Goal: Information Seeking & Learning: Learn about a topic

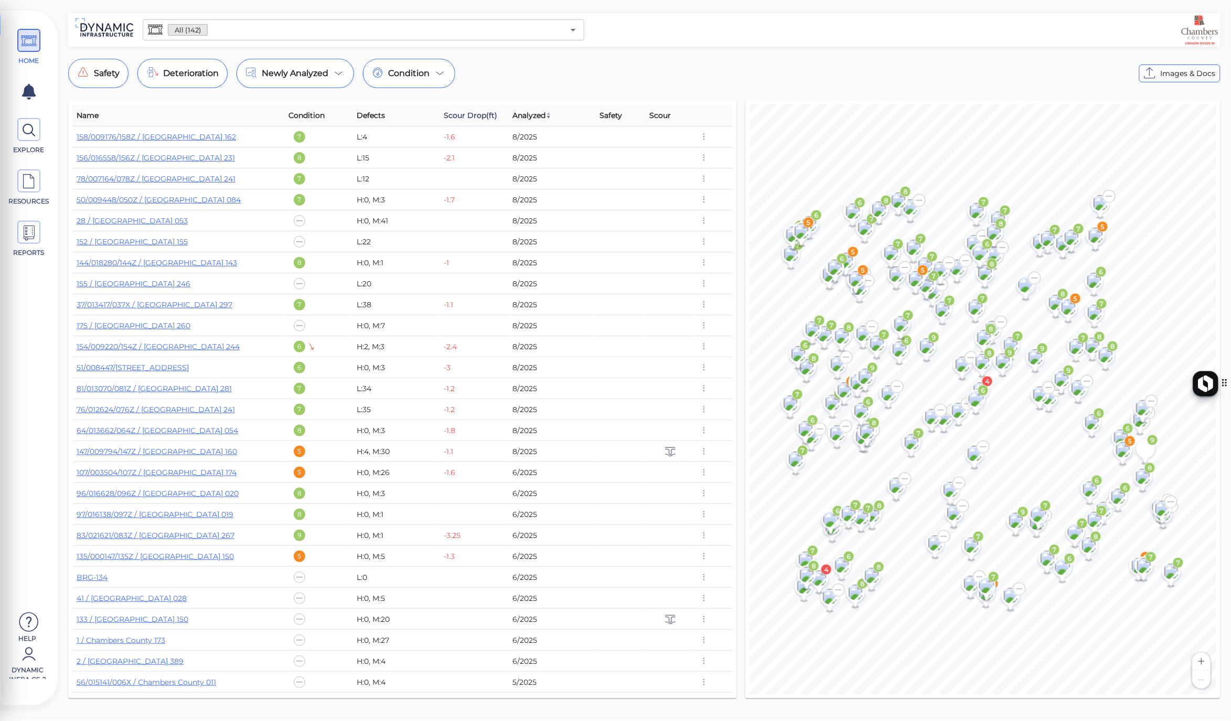
click at [463, 119] on span "Scour Drop(ft)" at bounding box center [471, 115] width 54 height 13
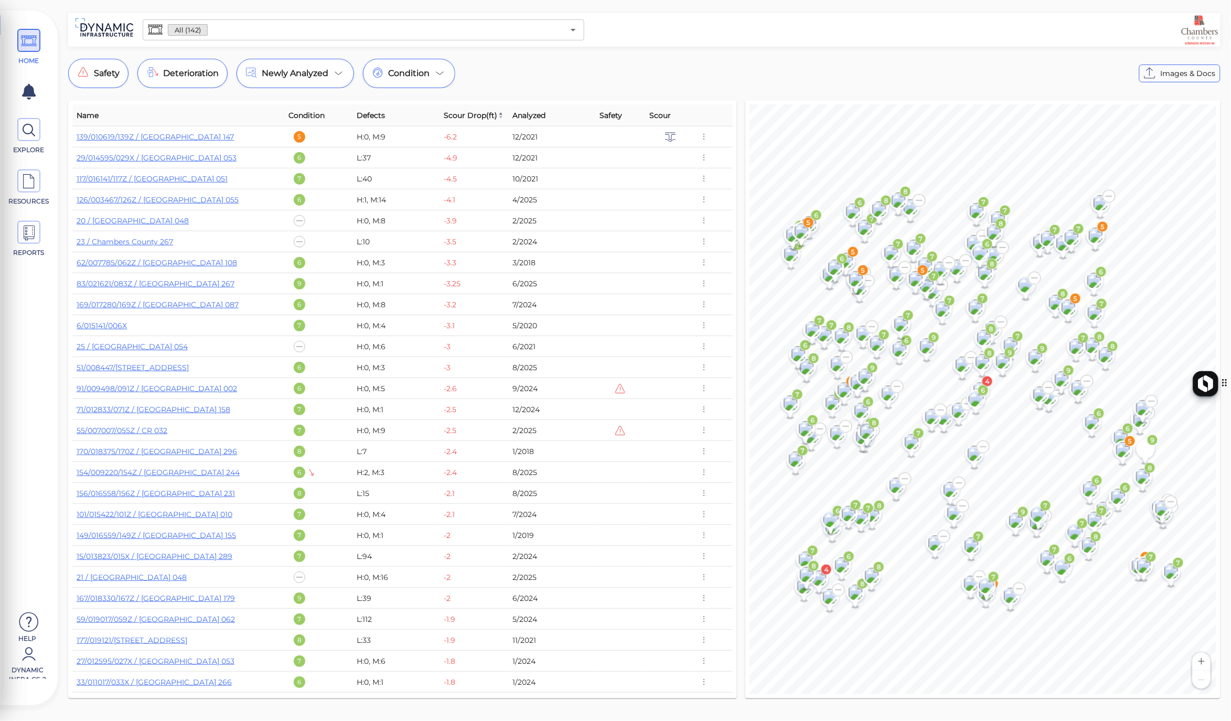
click at [463, 119] on span "Scour Drop(ft)" at bounding box center [474, 115] width 60 height 13
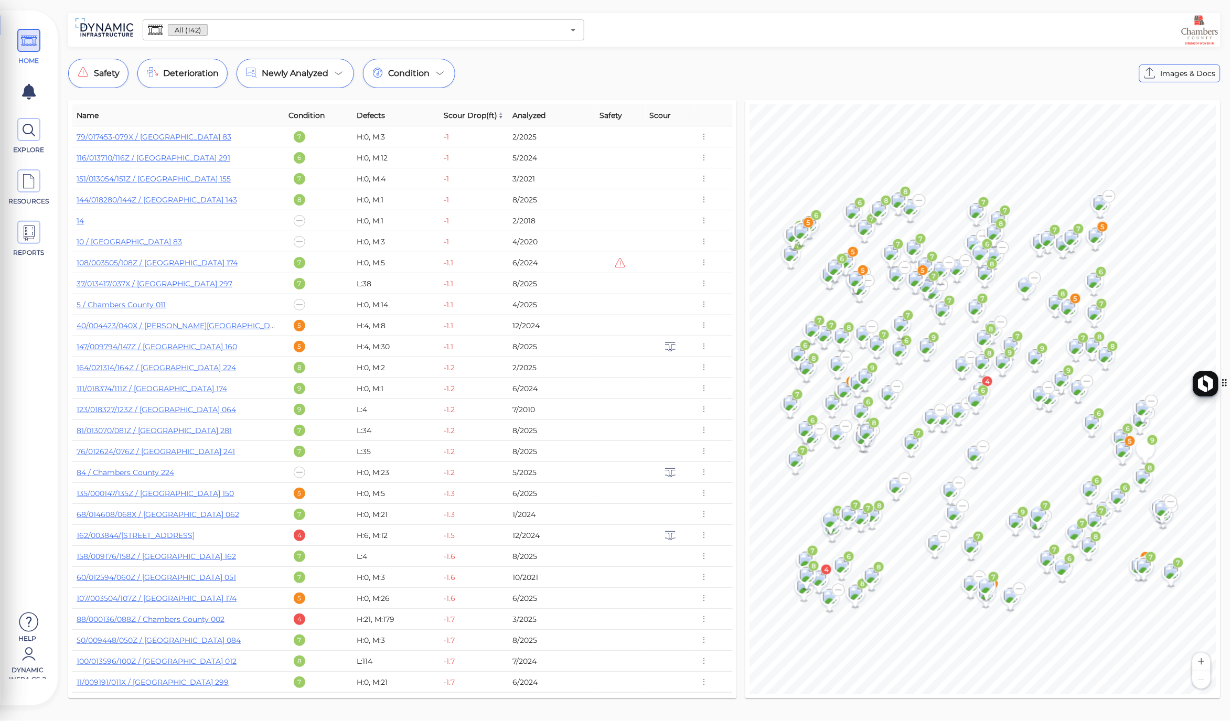
click at [463, 119] on span "Scour Drop(ft)" at bounding box center [474, 115] width 60 height 13
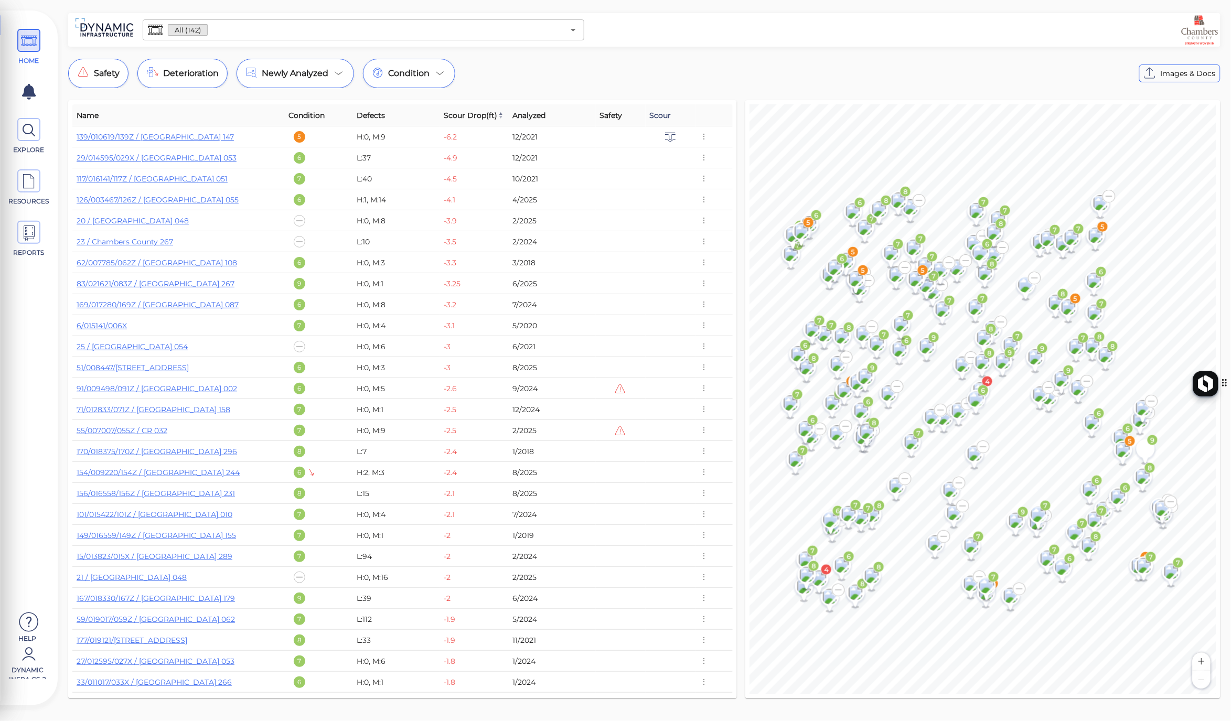
click at [660, 118] on span "Scour" at bounding box center [661, 115] width 22 height 13
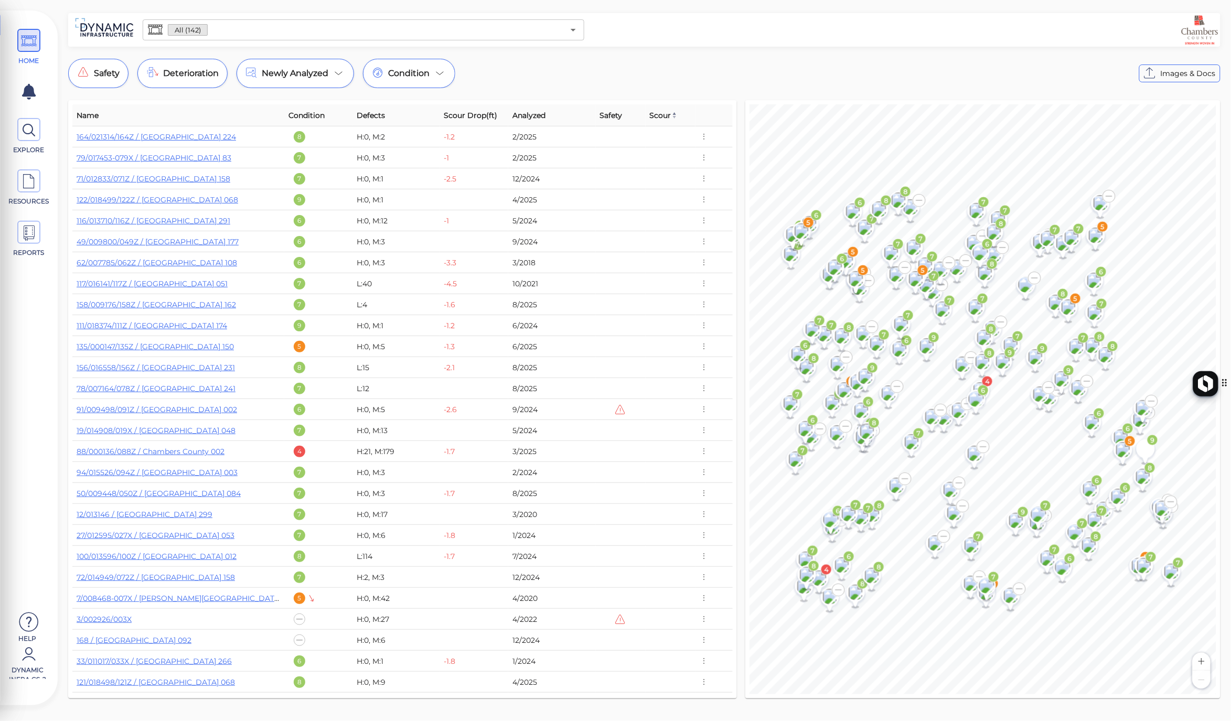
click at [660, 118] on span "Scour" at bounding box center [664, 115] width 28 height 13
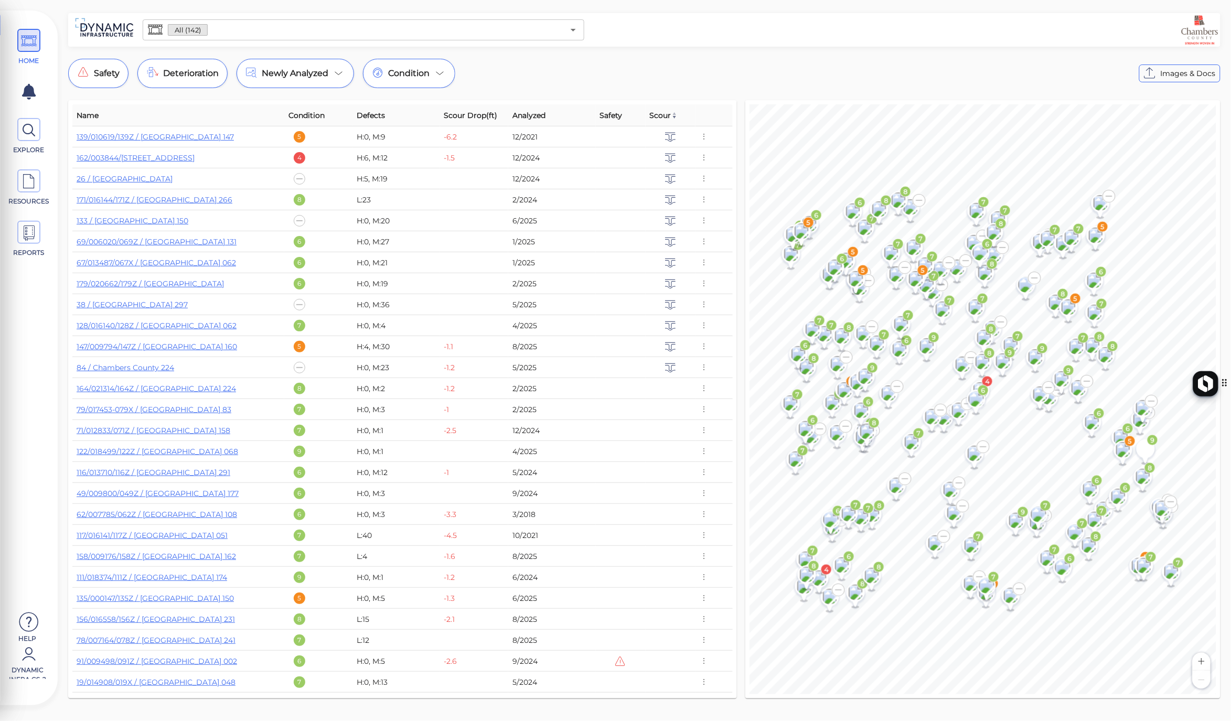
click at [660, 118] on span "Scour" at bounding box center [664, 115] width 28 height 13
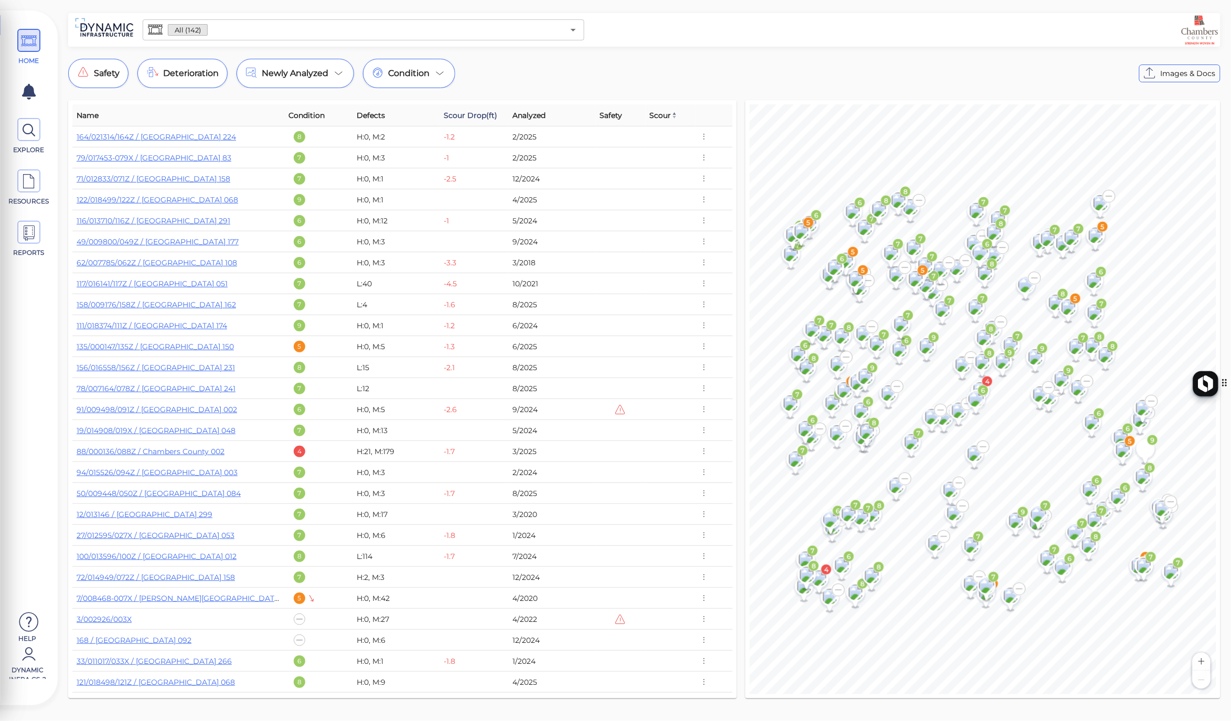
click at [466, 117] on span "Scour Drop(ft)" at bounding box center [471, 115] width 54 height 13
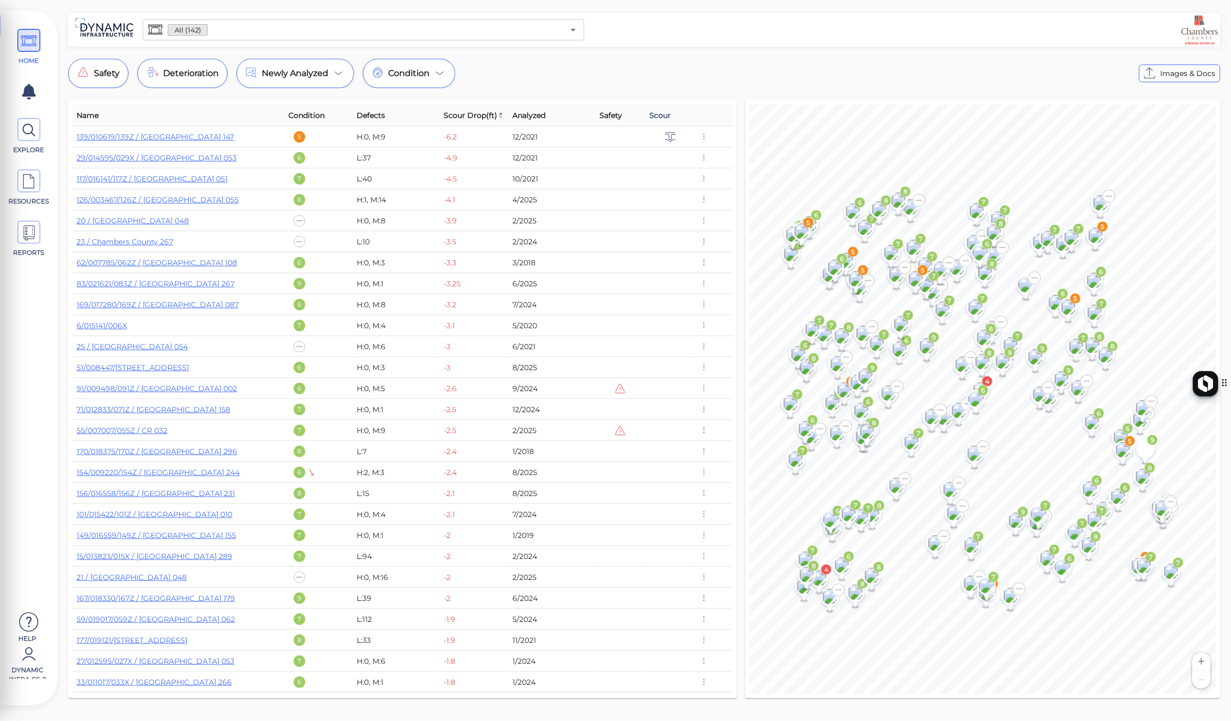
click at [665, 113] on span "Scour" at bounding box center [661, 115] width 22 height 13
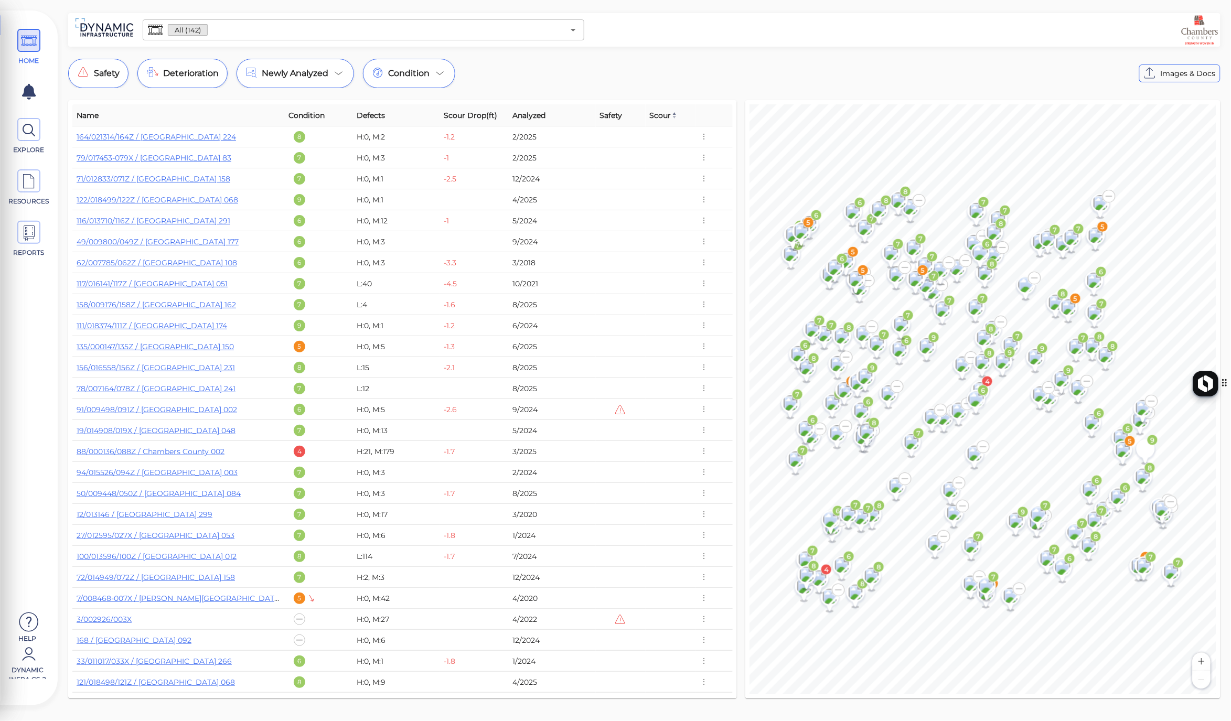
click at [665, 113] on span "Scour" at bounding box center [664, 115] width 28 height 13
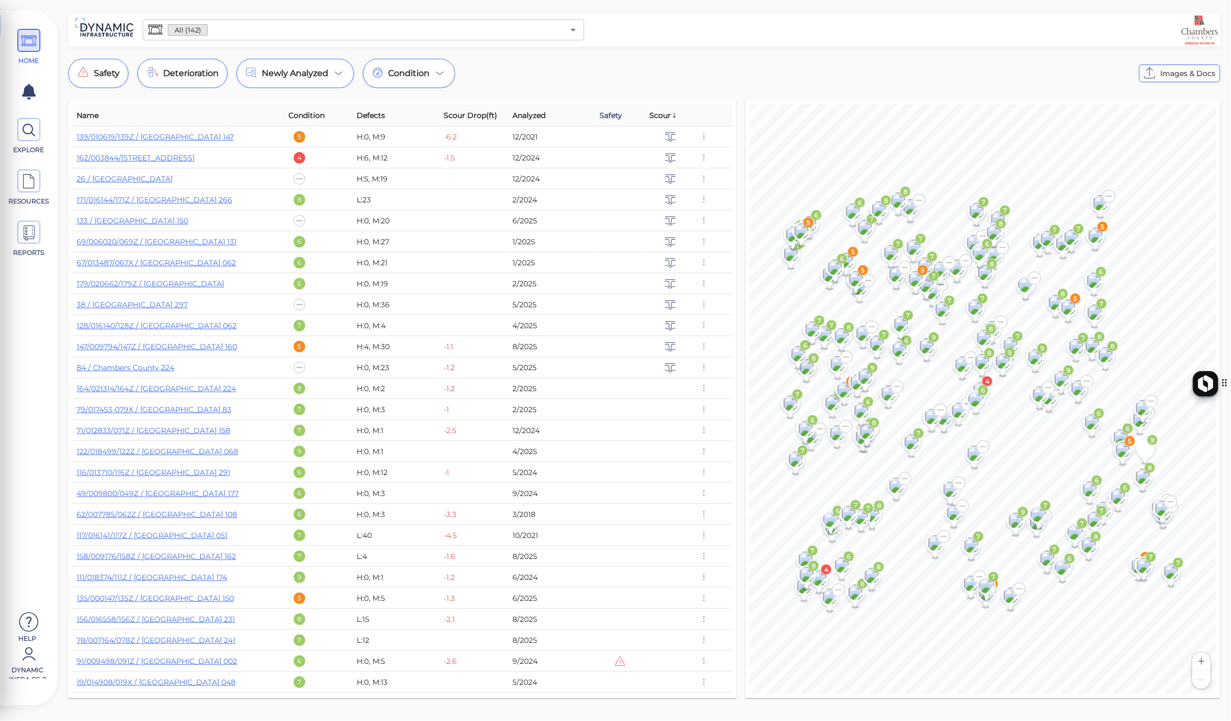
click at [617, 112] on span "Safety" at bounding box center [611, 115] width 23 height 13
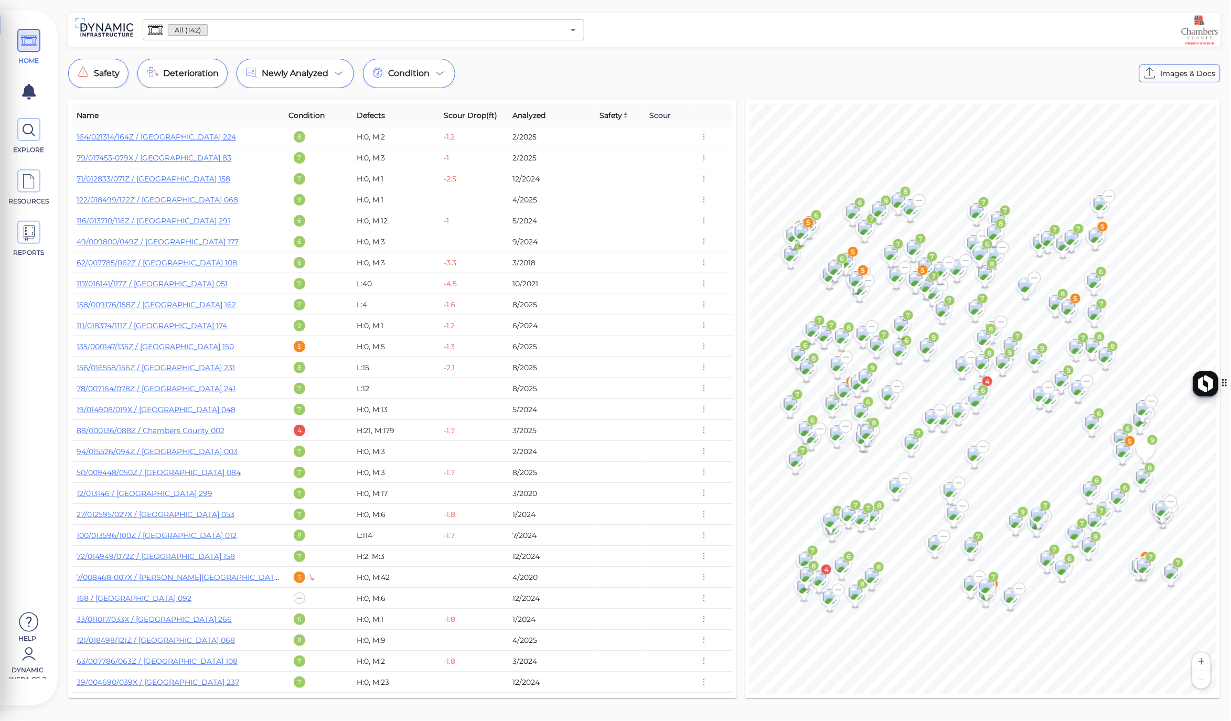
click at [650, 114] on span "Scour" at bounding box center [661, 115] width 22 height 13
click at [651, 114] on span "Scour" at bounding box center [664, 115] width 28 height 13
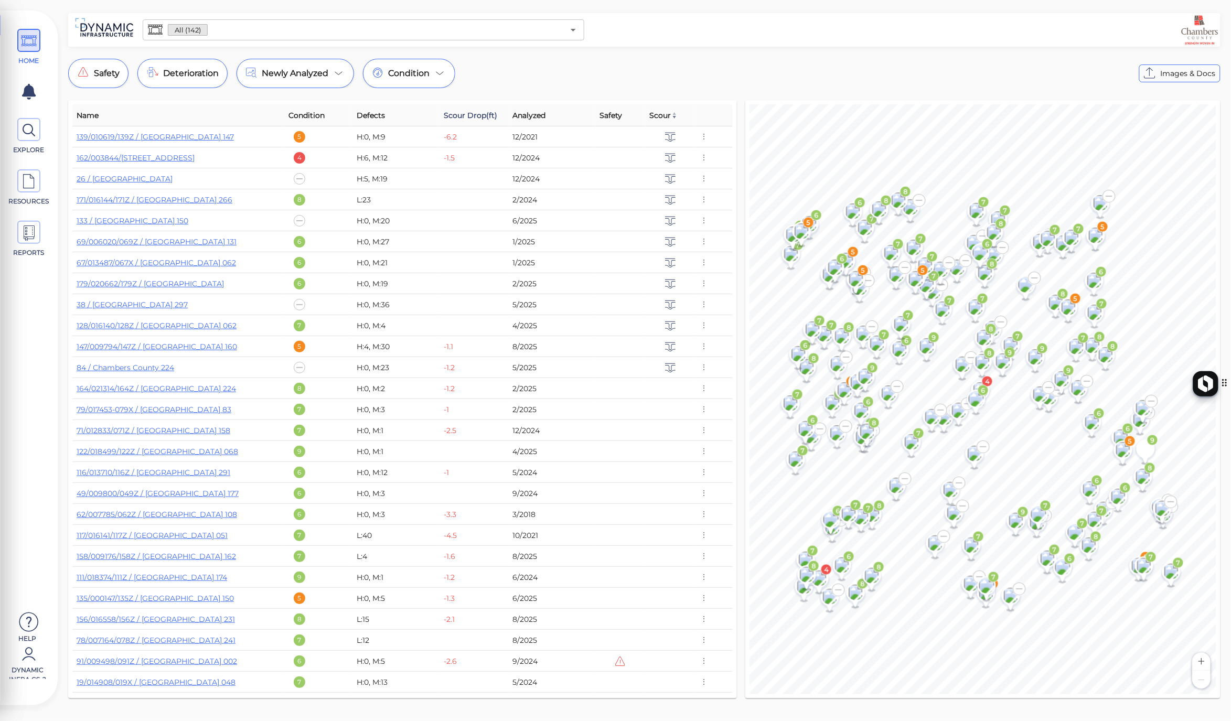
click at [471, 116] on span "Scour Drop(ft)" at bounding box center [471, 115] width 54 height 13
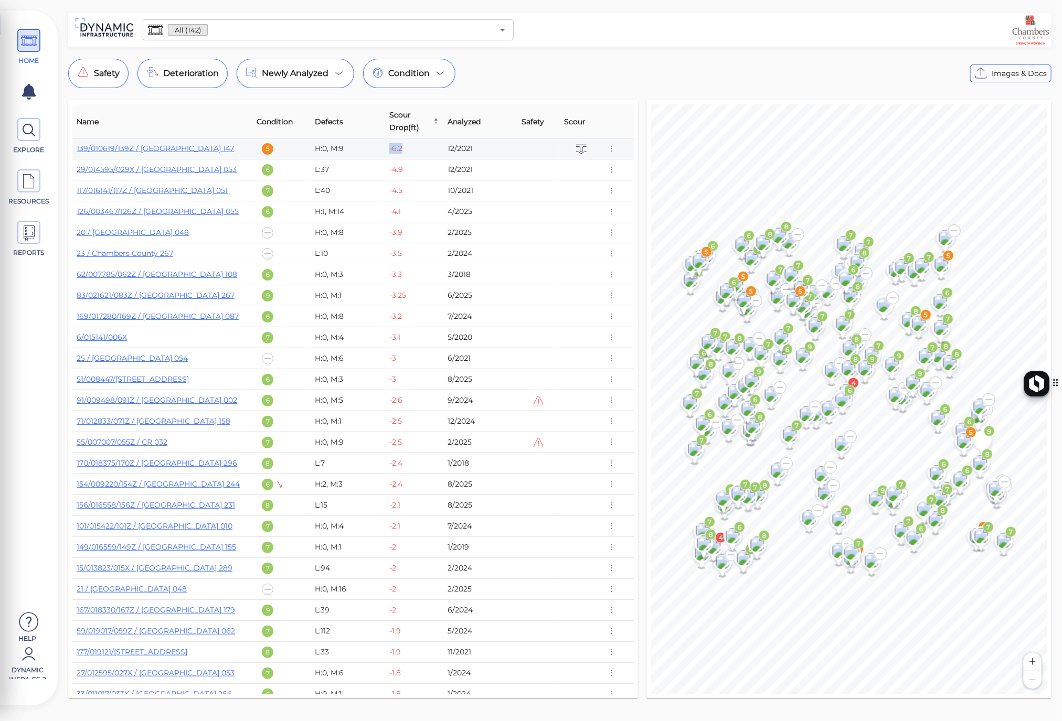
drag, startPoint x: 409, startPoint y: 148, endPoint x: 379, endPoint y: 148, distance: 29.9
click at [379, 148] on tr "139/010619/139Z / [GEOGRAPHIC_DATA] 147 5 H:0, M:9 -6.2 12/2021" at bounding box center [352, 149] width 561 height 21
click at [607, 68] on div "Safety Deterioration Newly Analyzed Condition Images & Docs" at bounding box center [559, 73] width 983 height 29
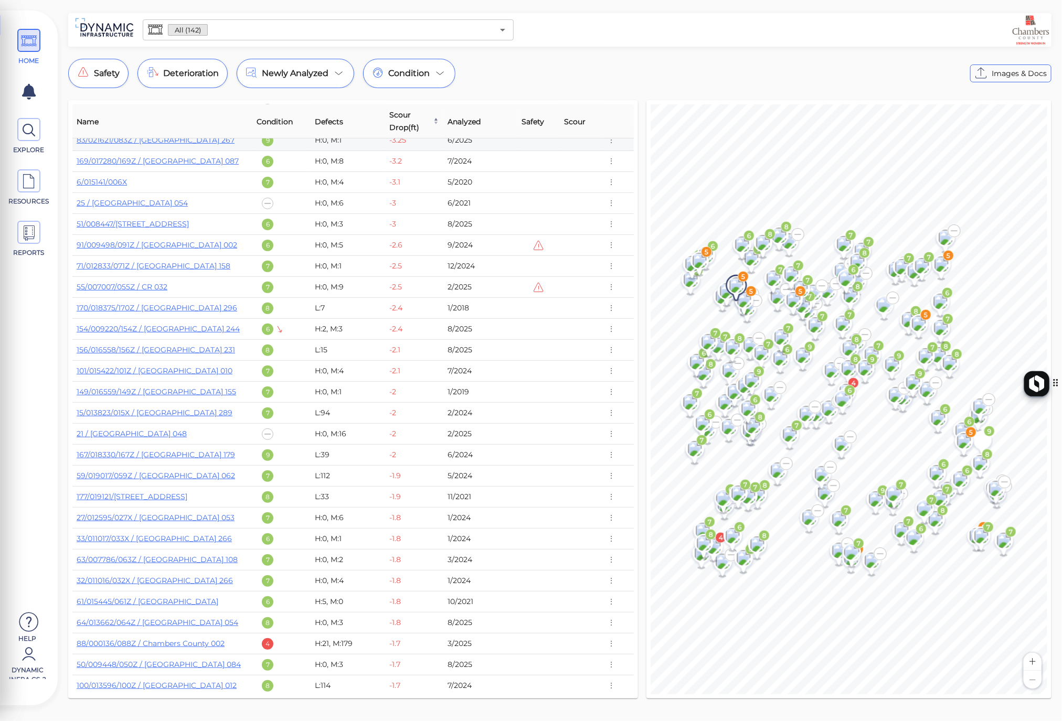
scroll to position [116, 0]
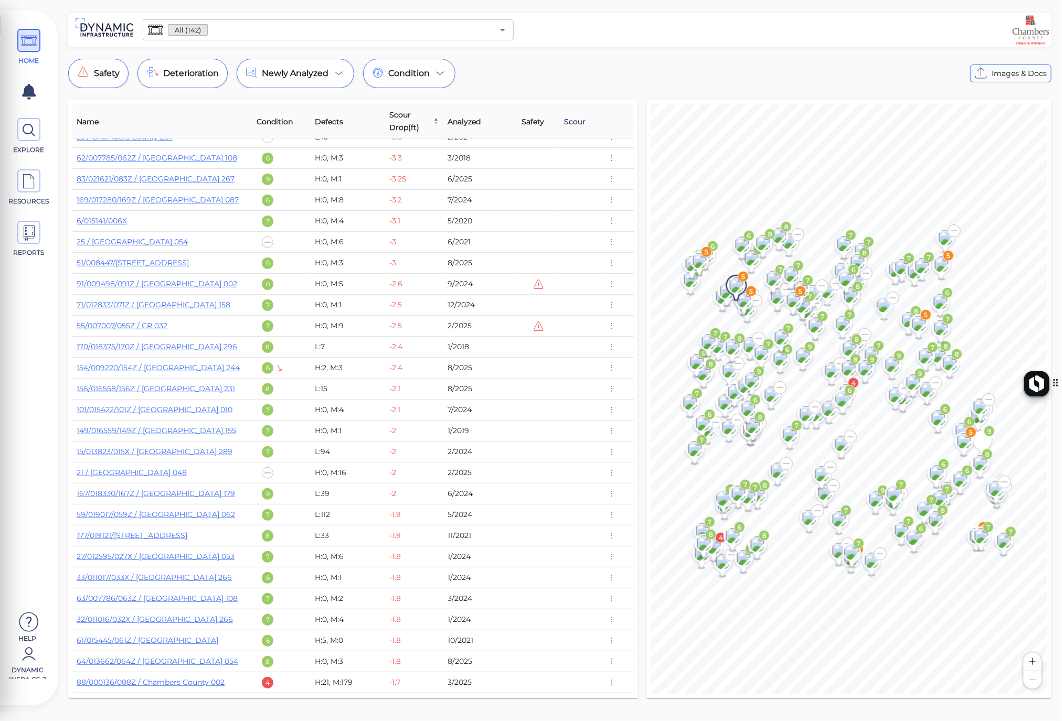
click at [573, 124] on span "Scour" at bounding box center [575, 121] width 22 height 13
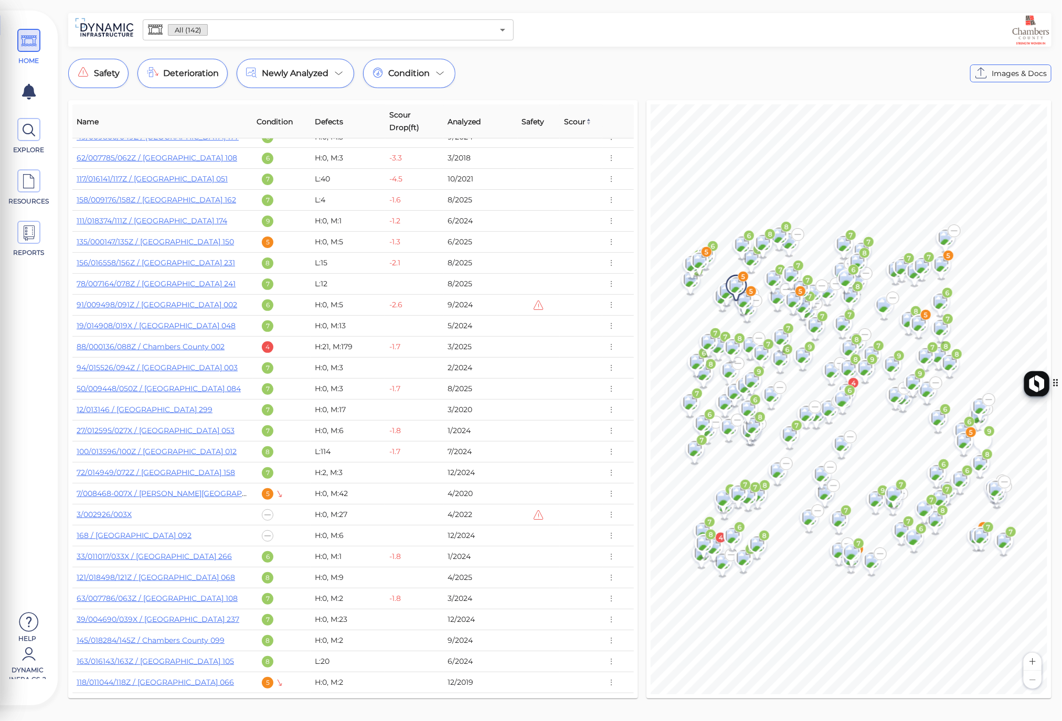
click at [573, 124] on span "Scour" at bounding box center [578, 121] width 28 height 13
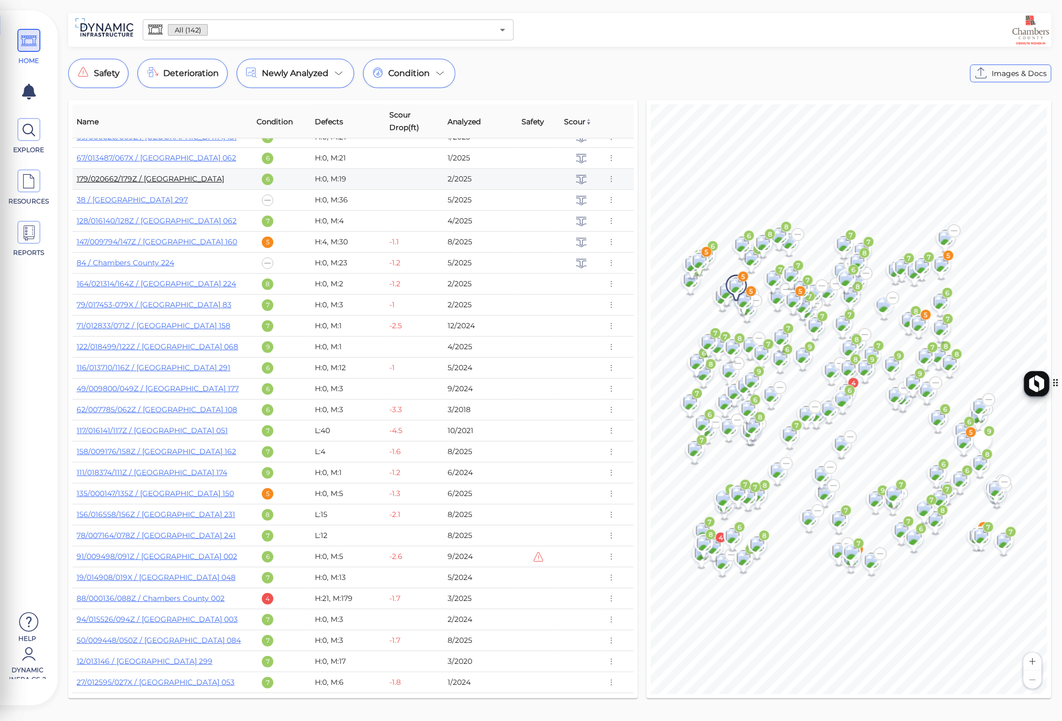
click at [219, 179] on link "179/020662/179Z / [GEOGRAPHIC_DATA]" at bounding box center [150, 178] width 147 height 9
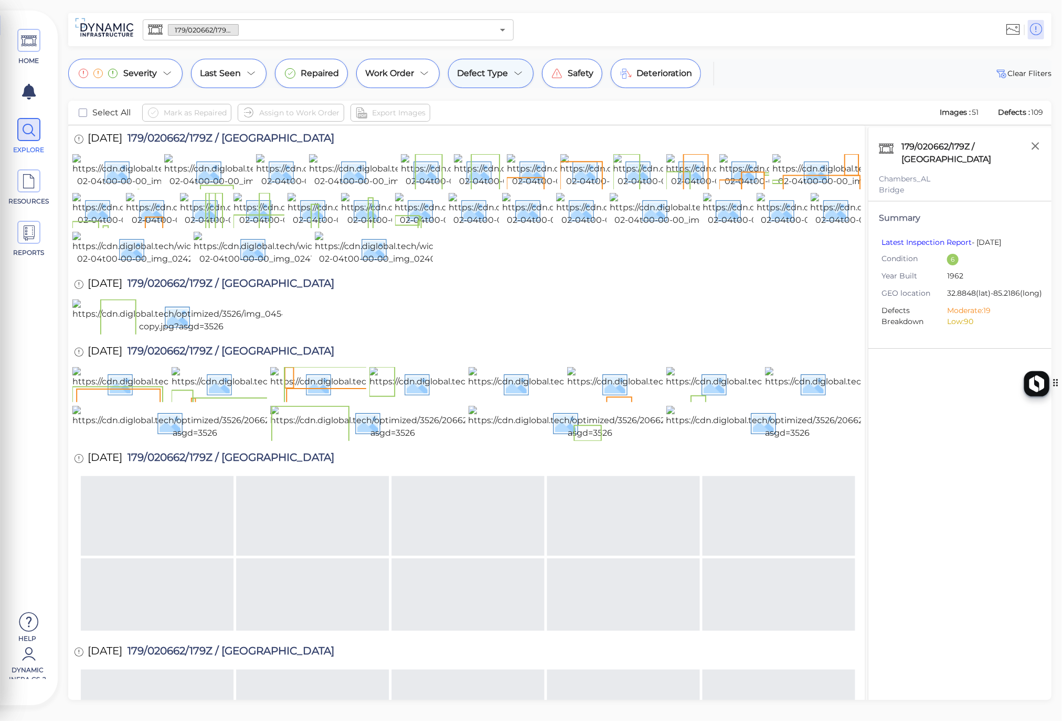
click at [499, 77] on span "Defect Type" at bounding box center [482, 73] width 51 height 13
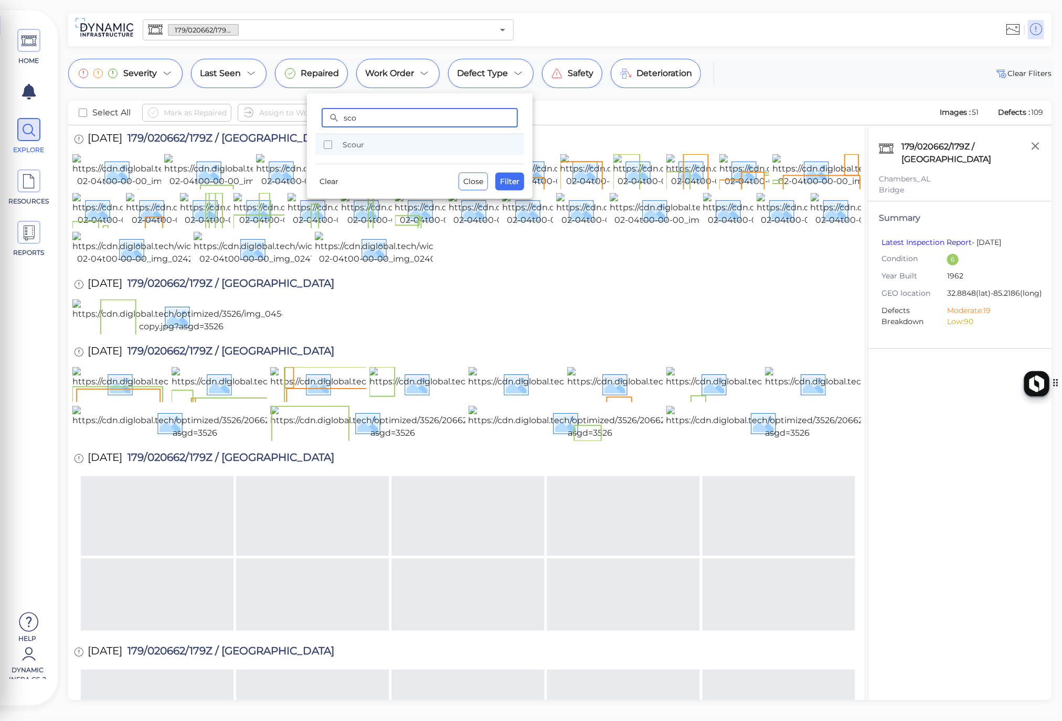
type input "sco"
click at [329, 143] on icon "checkbox" at bounding box center [328, 145] width 13 height 13
click at [515, 183] on span "Filter" at bounding box center [509, 181] width 19 height 13
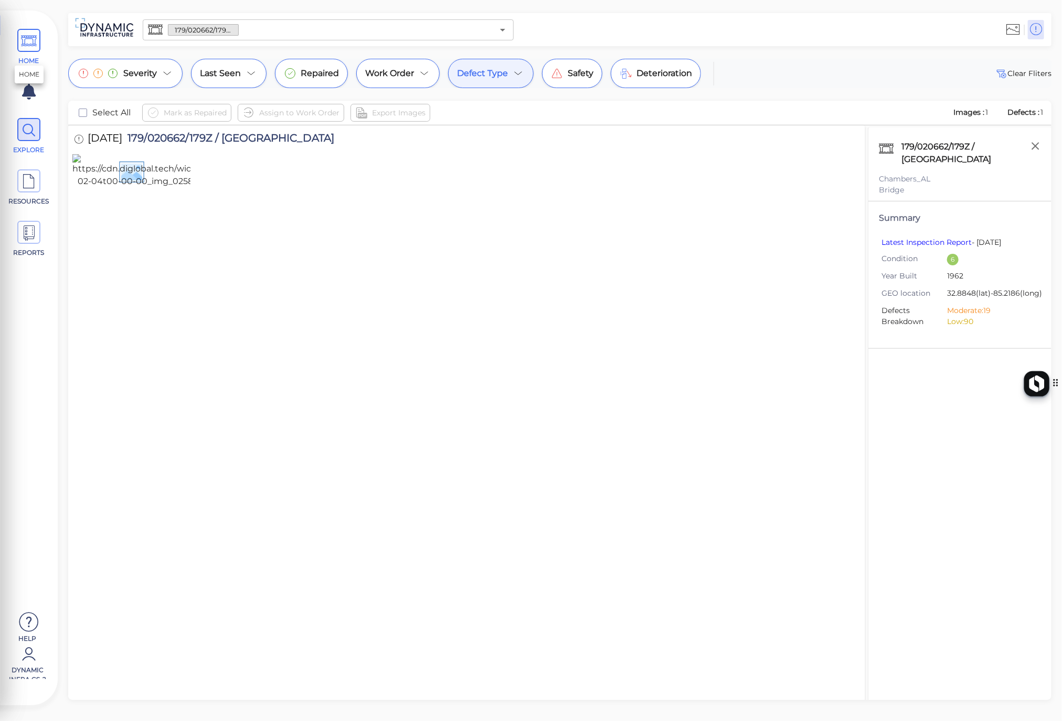
click at [19, 54] on span "HOME" at bounding box center [28, 47] width 47 height 37
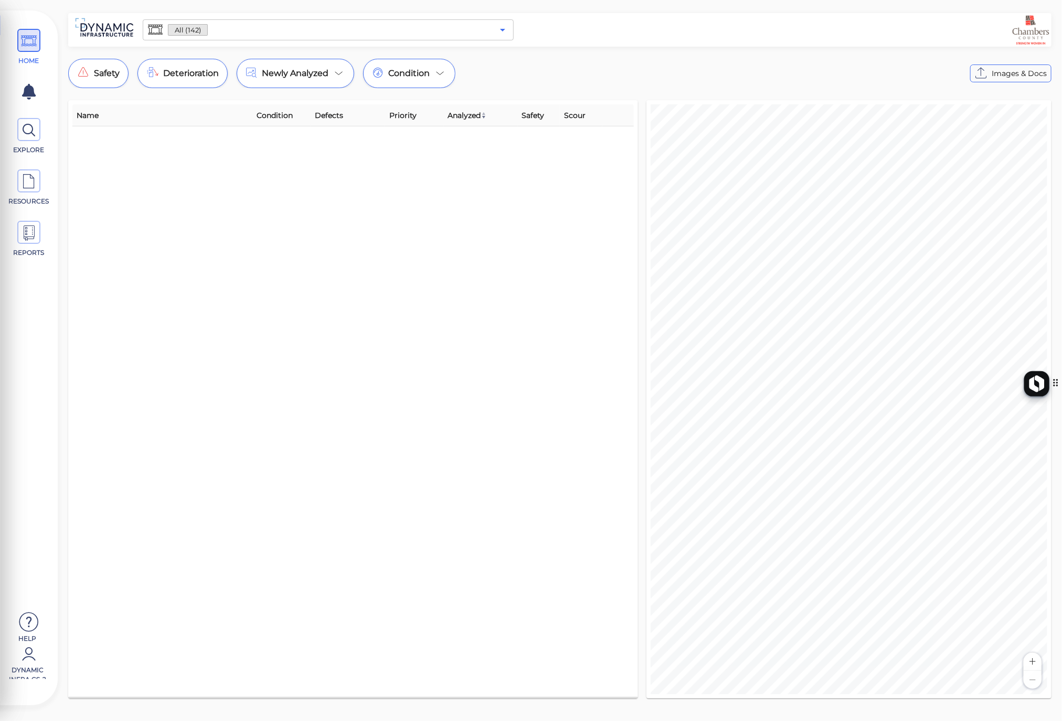
click at [501, 30] on icon "Open" at bounding box center [502, 30] width 13 height 13
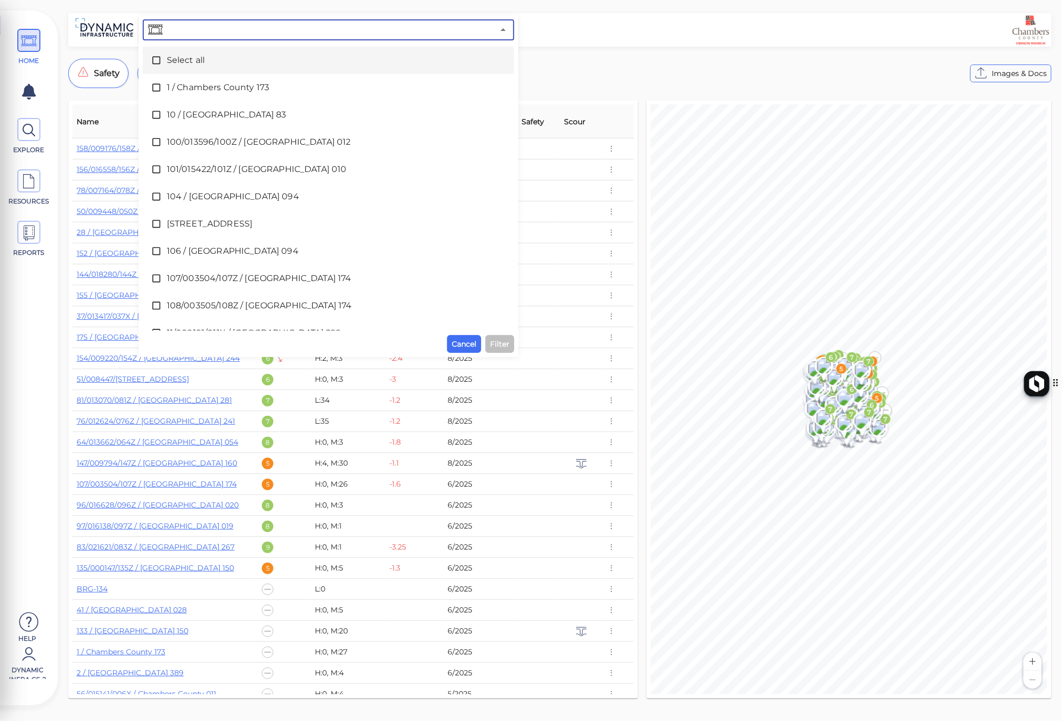
click at [154, 58] on icon at bounding box center [156, 60] width 10 height 10
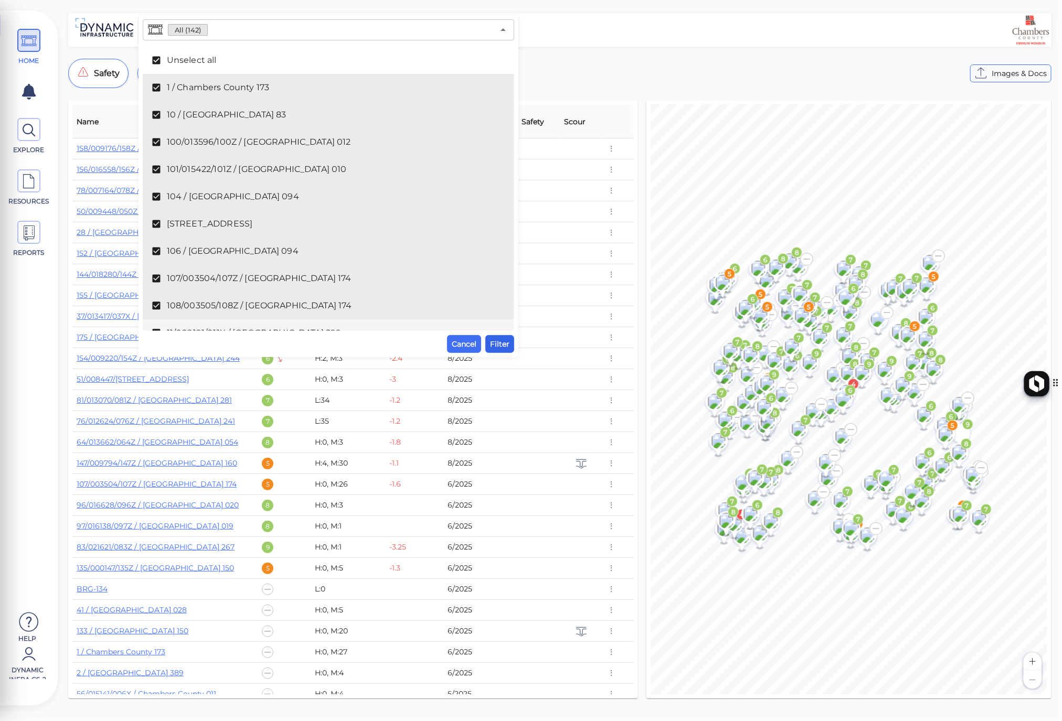
click at [507, 343] on span "Filter" at bounding box center [499, 344] width 19 height 13
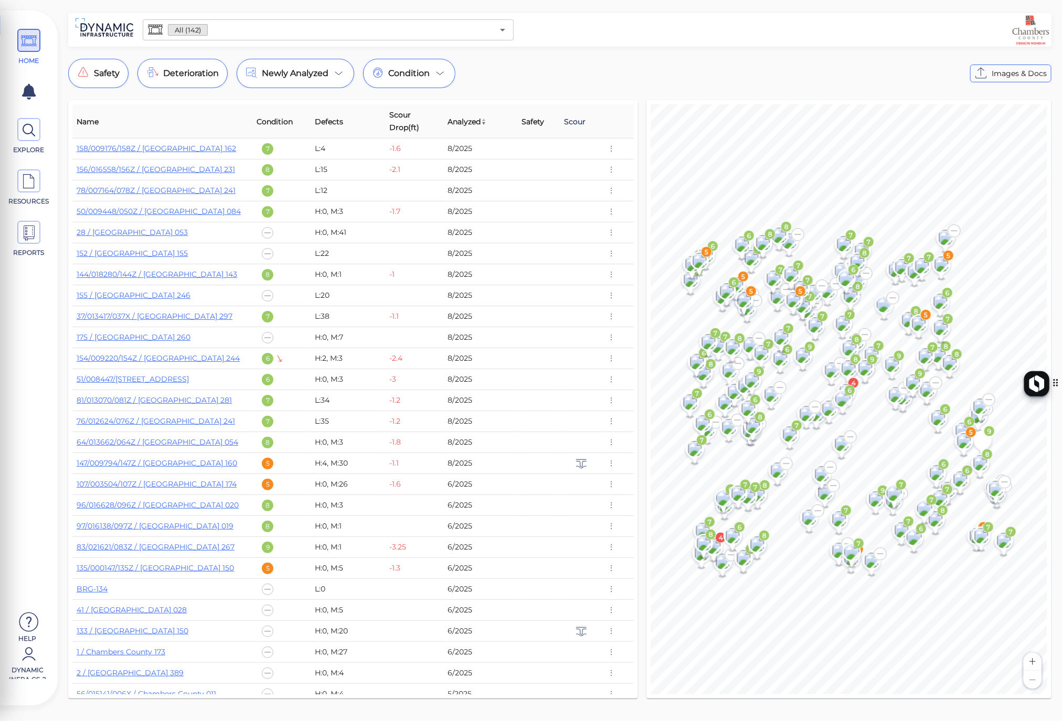
click at [569, 122] on span "Scour" at bounding box center [575, 121] width 22 height 13
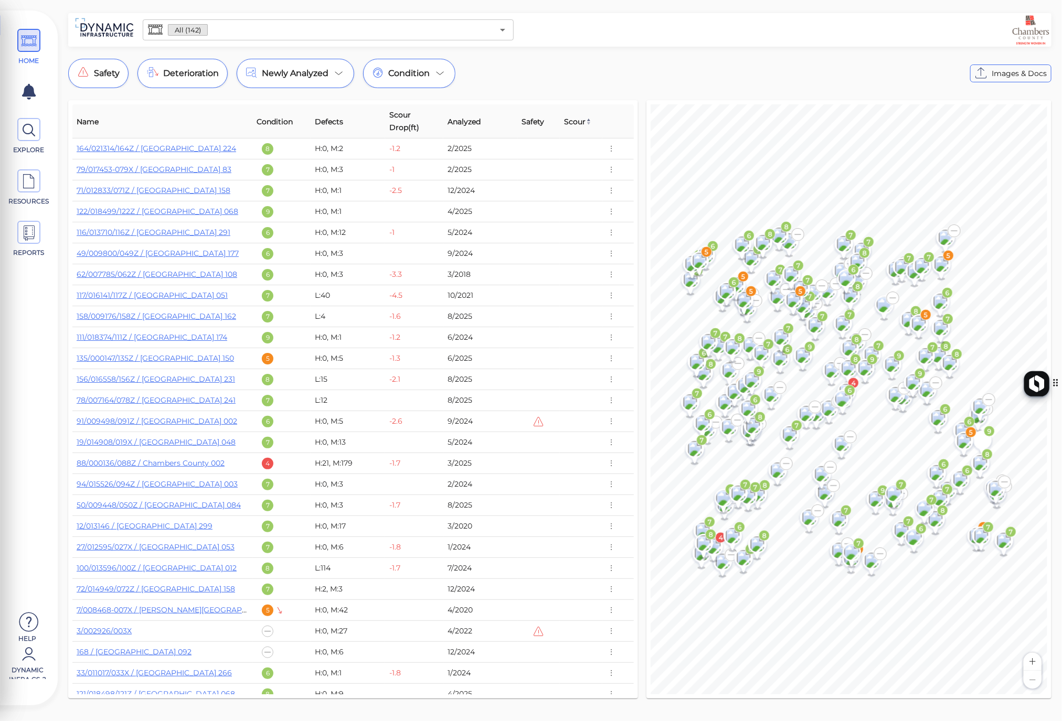
click at [569, 122] on span "Scour" at bounding box center [578, 121] width 28 height 13
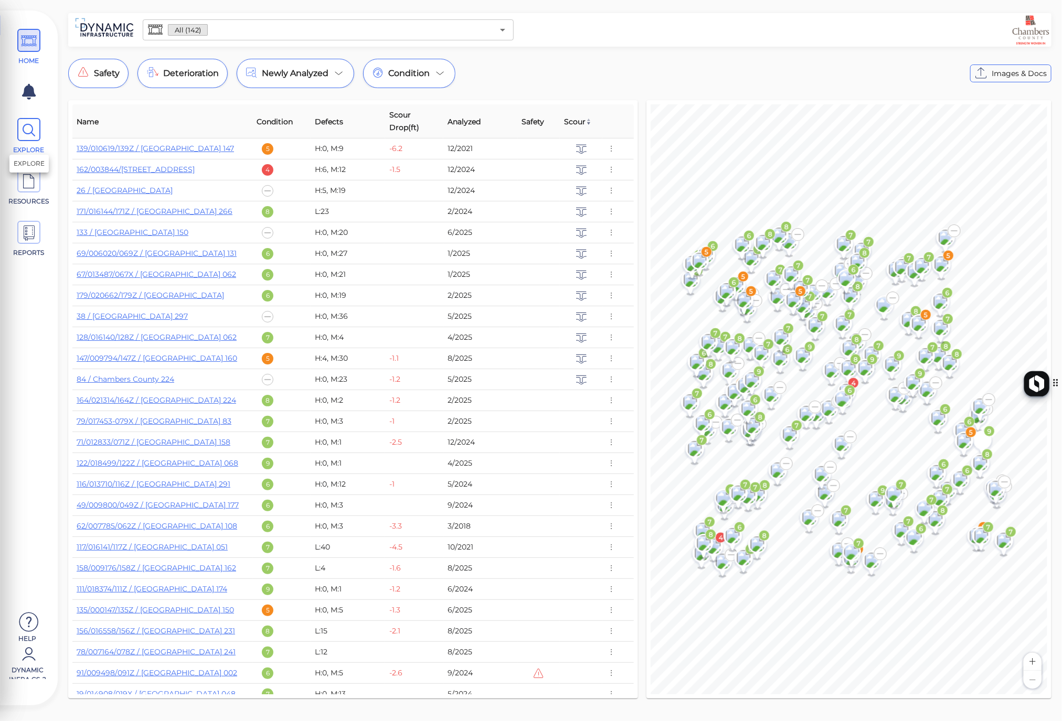
click at [29, 134] on icon at bounding box center [29, 131] width 16 height 24
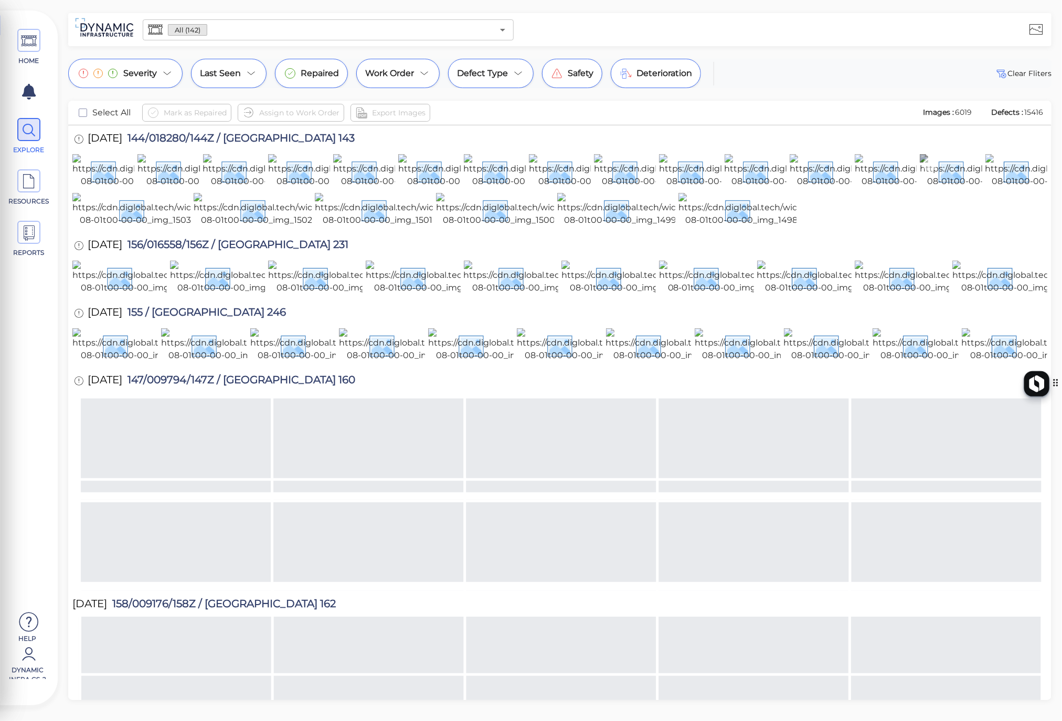
click at [955, 188] on img at bounding box center [1014, 171] width 188 height 34
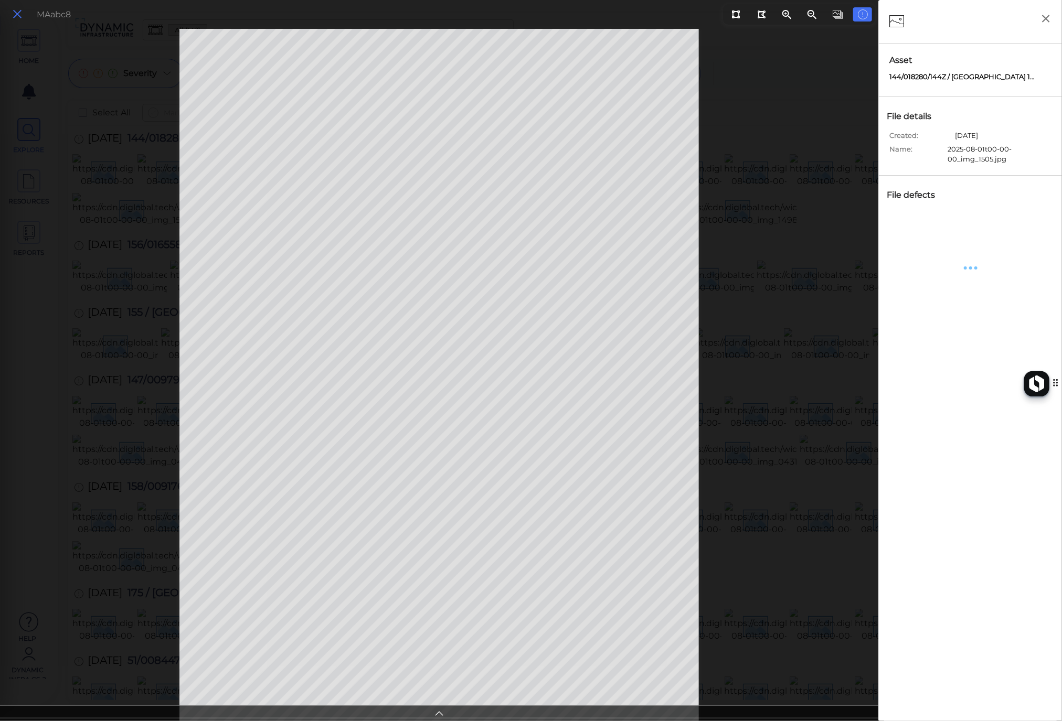
click at [12, 17] on icon at bounding box center [18, 14] width 12 height 14
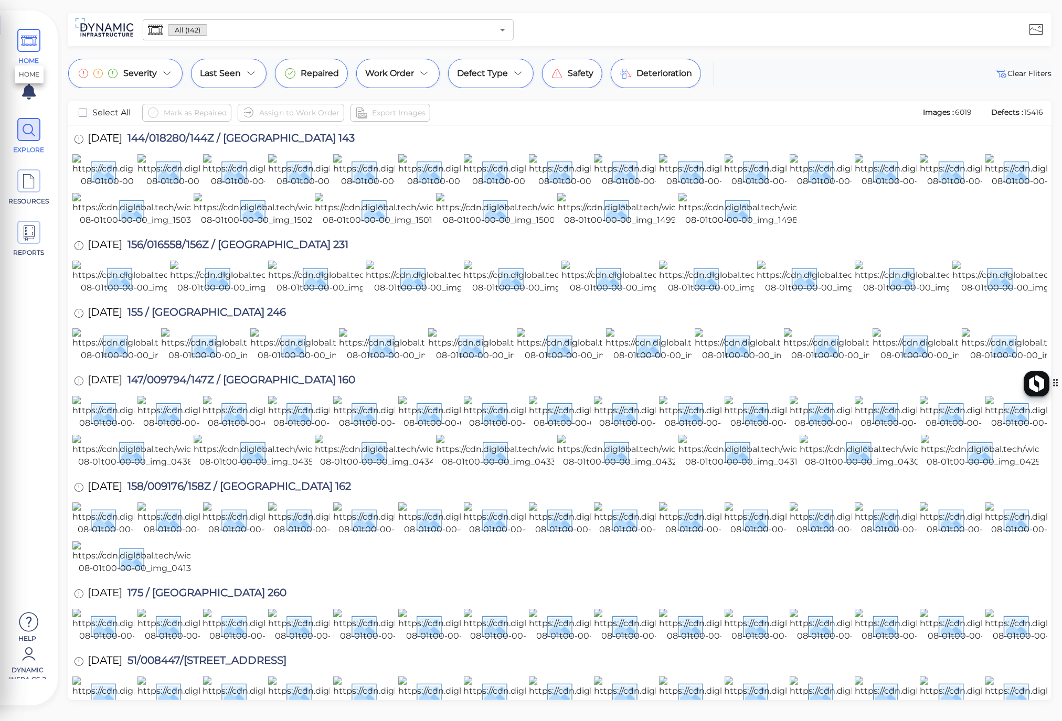
click at [30, 50] on icon at bounding box center [29, 41] width 16 height 24
